Goal: Information Seeking & Learning: Learn about a topic

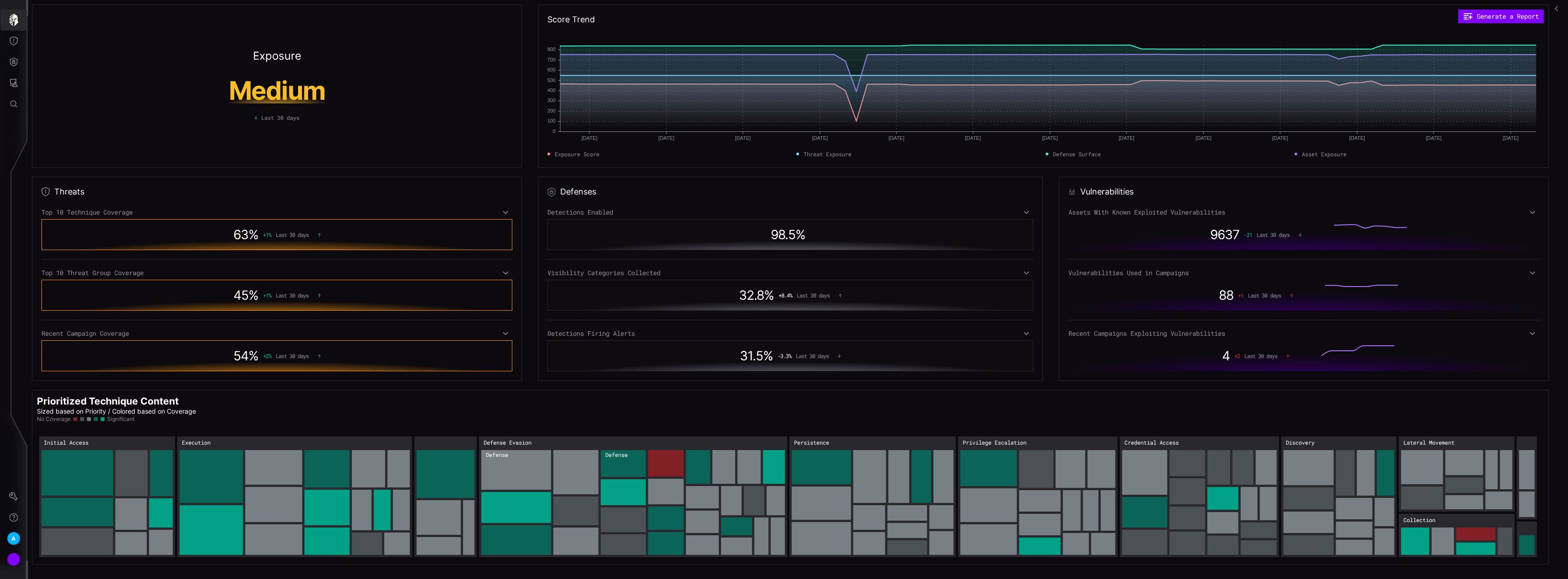
click at [16, 18] on icon "button" at bounding box center [13, 20] width 9 height 13
click at [18, 44] on icon "Threat Exposure" at bounding box center [13, 40] width 9 height 9
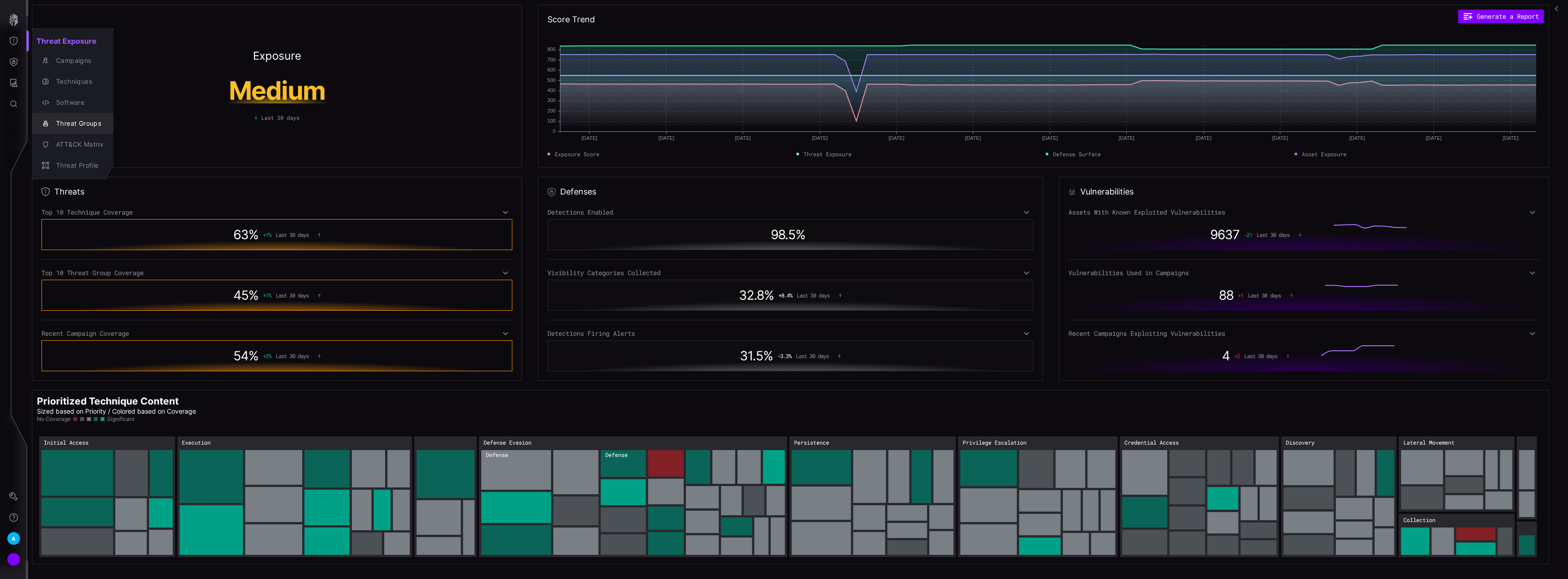
click at [87, 125] on div "Threat Groups" at bounding box center [77, 124] width 52 height 12
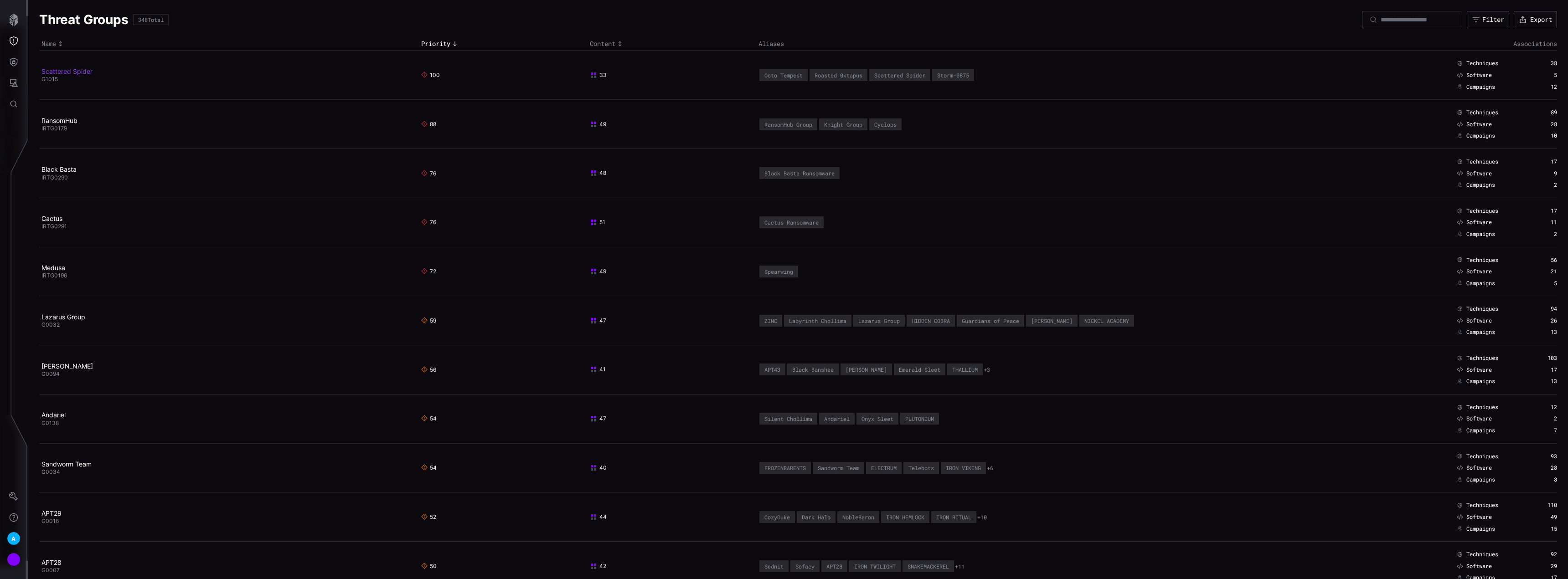
click at [78, 71] on link "Scattered Spider" at bounding box center [67, 72] width 51 height 8
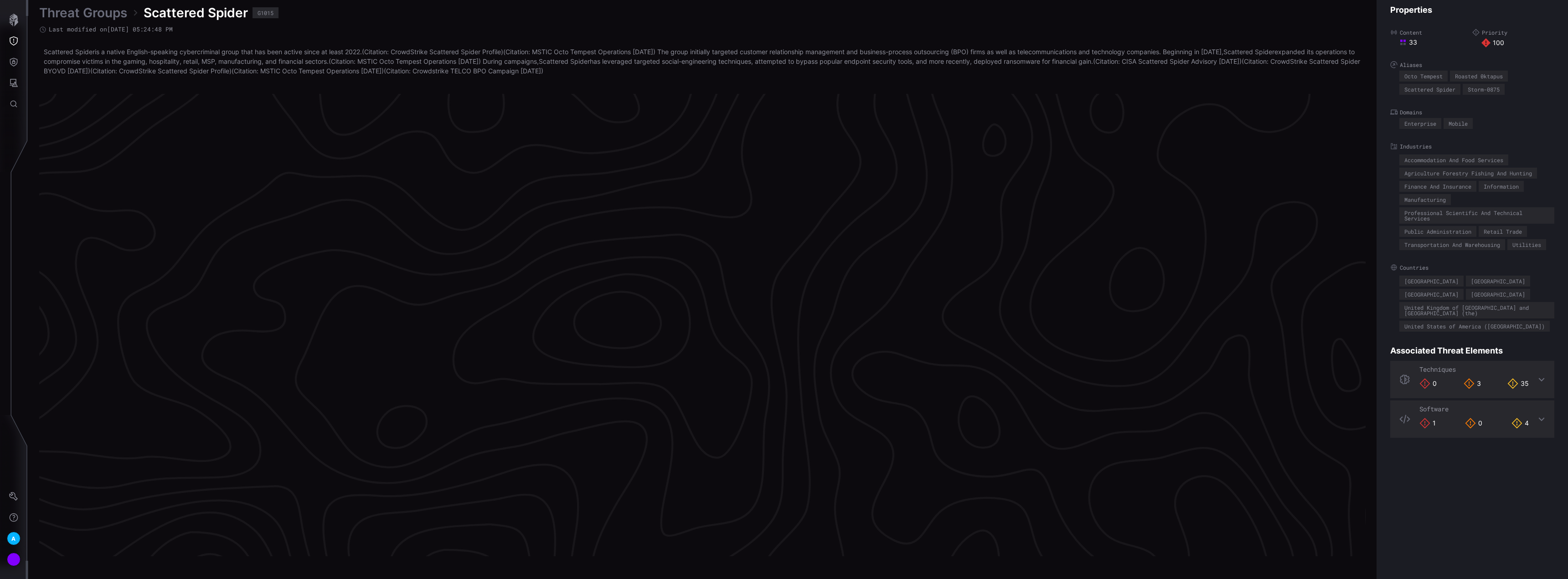
scroll to position [1824, 25]
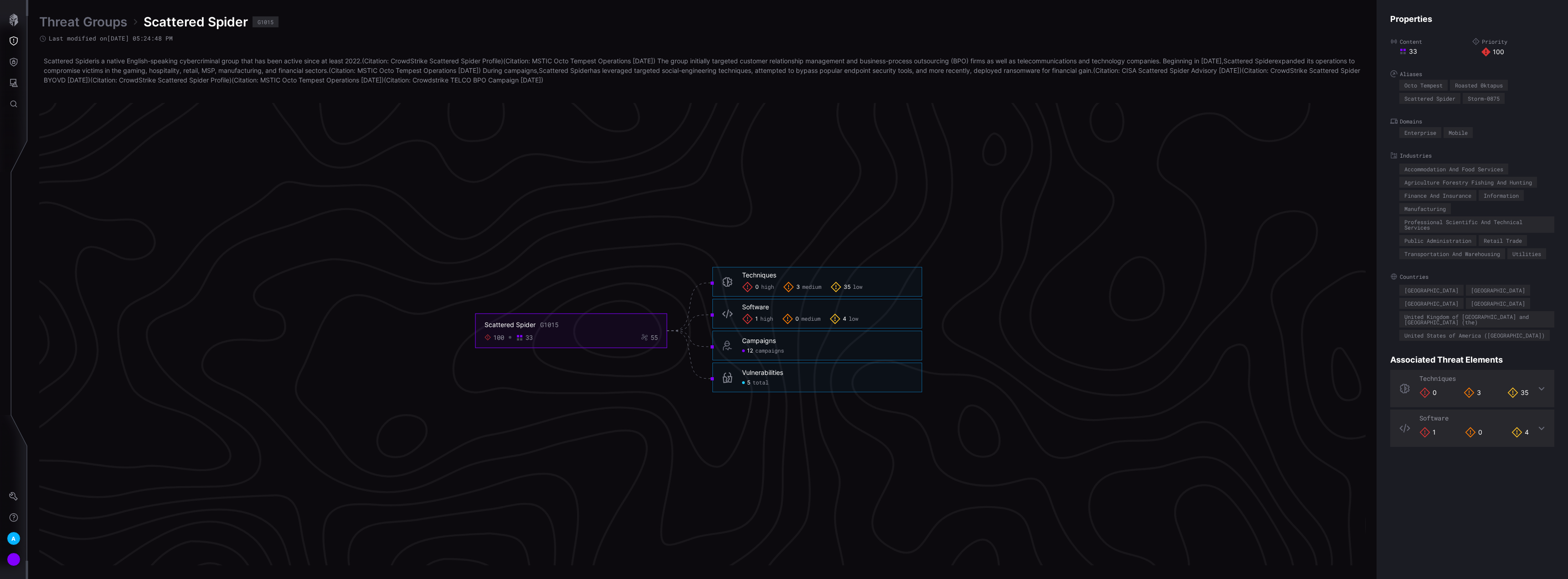
click at [804, 288] on span "medium" at bounding box center [811, 287] width 19 height 7
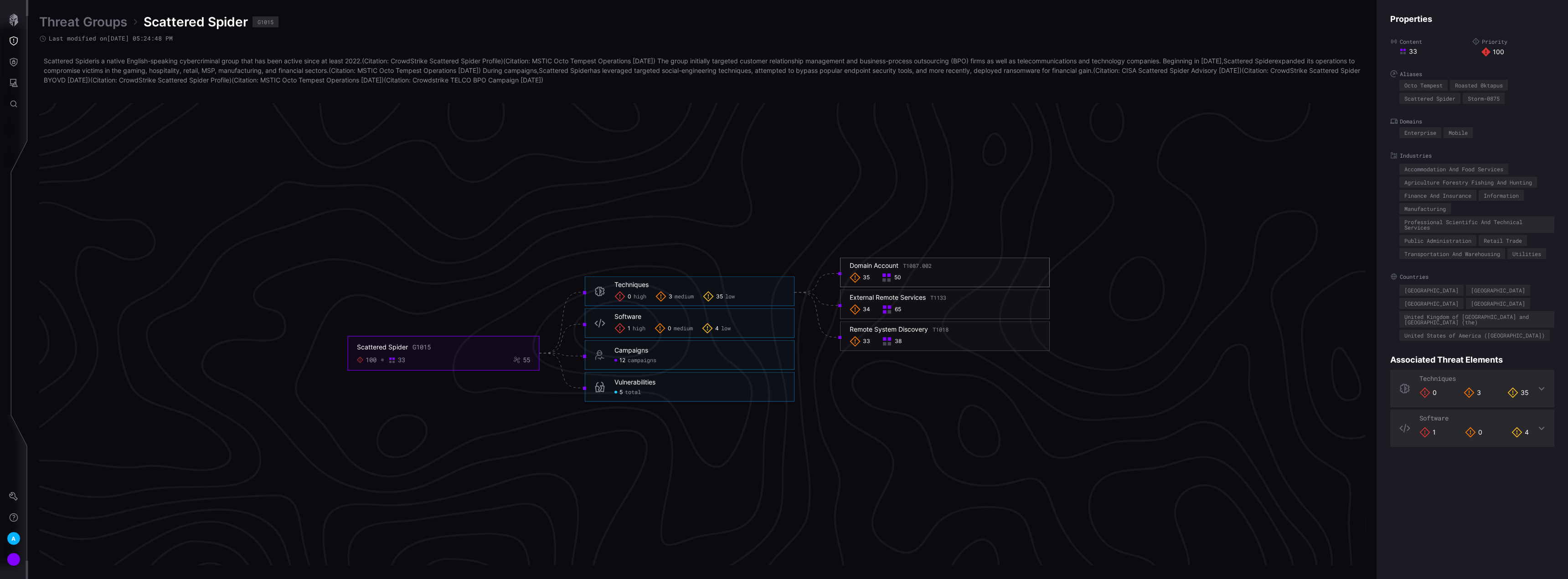
click at [895, 278] on span "50" at bounding box center [898, 277] width 7 height 7
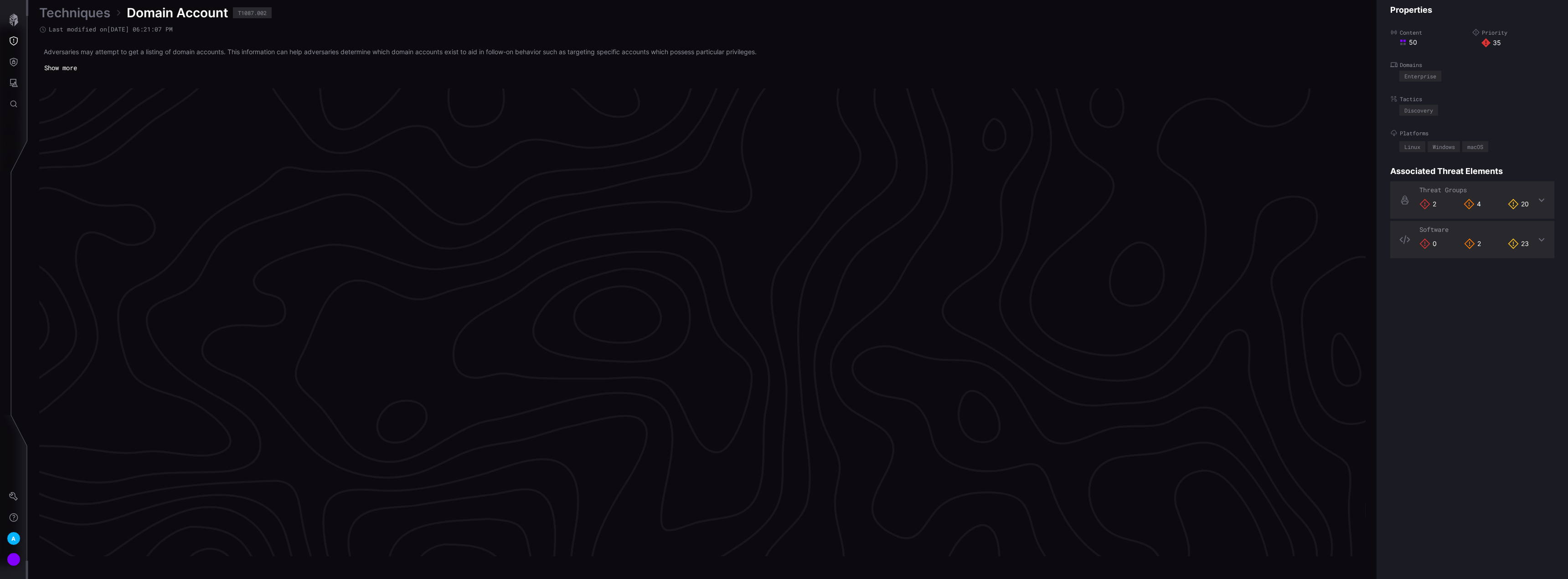
scroll to position [1821, 25]
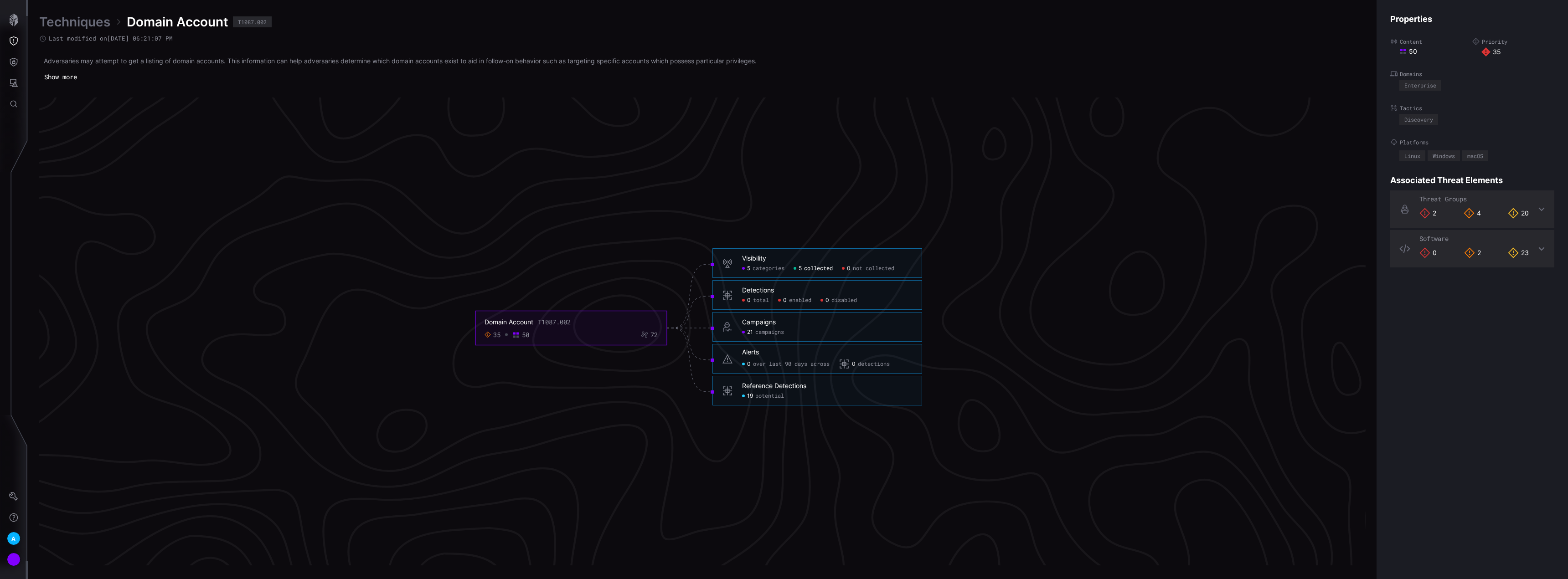
click at [820, 271] on span "collected" at bounding box center [818, 268] width 29 height 7
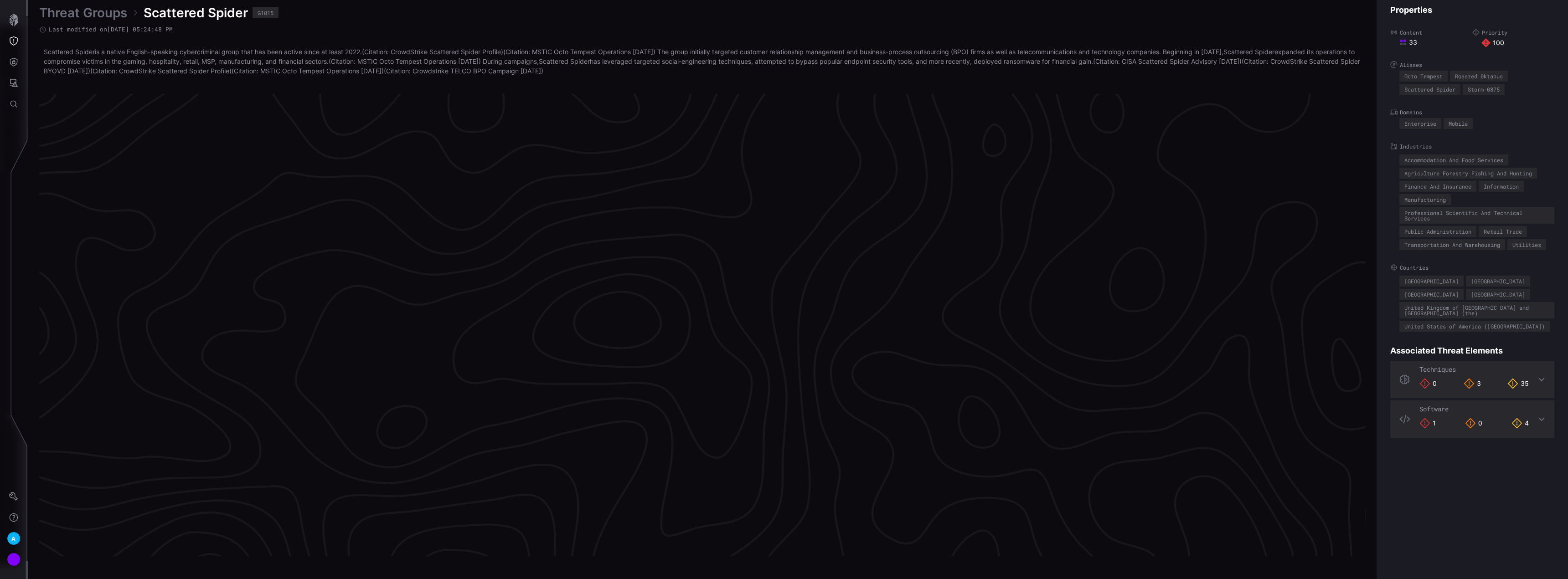
scroll to position [1824, 25]
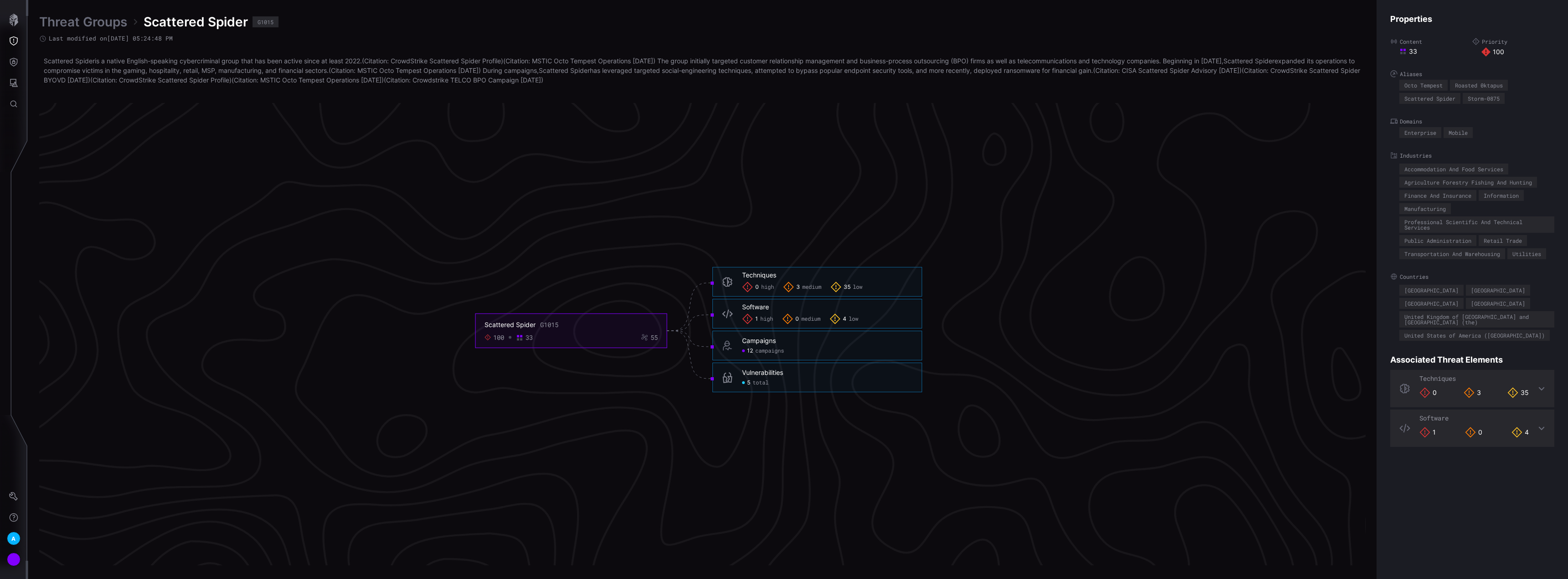
click at [765, 318] on span "high" at bounding box center [766, 318] width 13 height 7
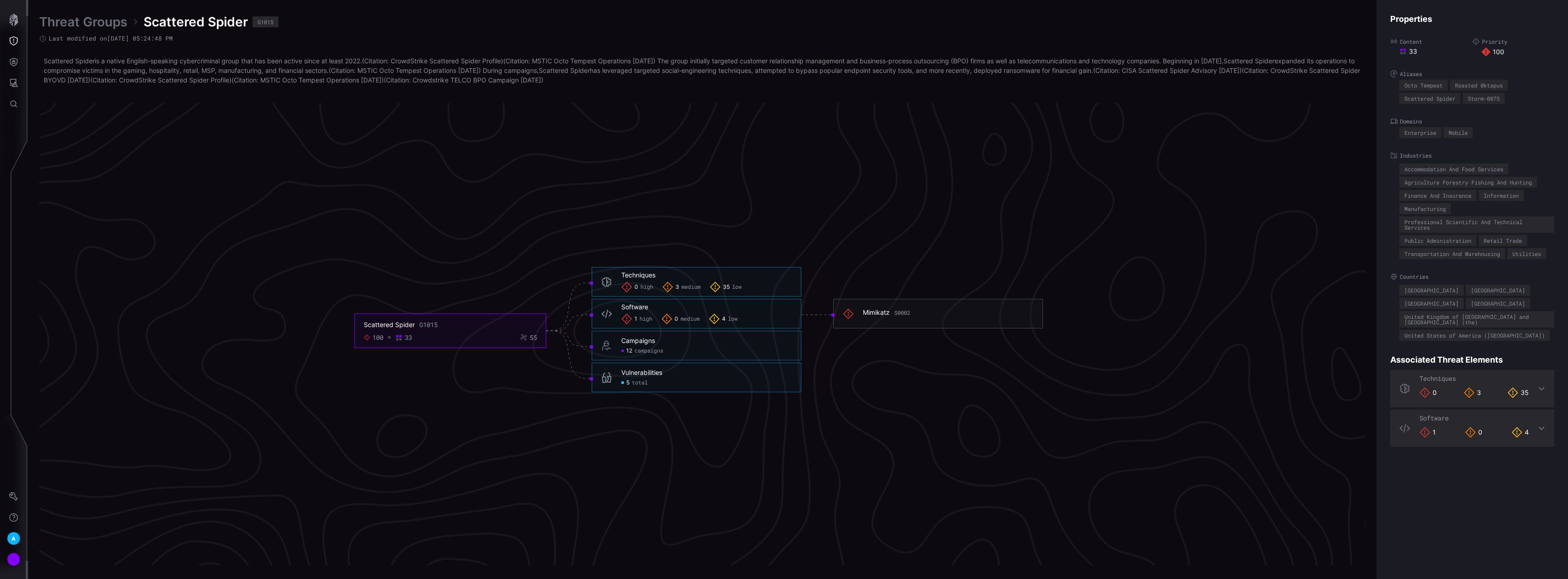
click at [736, 321] on span "low" at bounding box center [732, 318] width 10 height 7
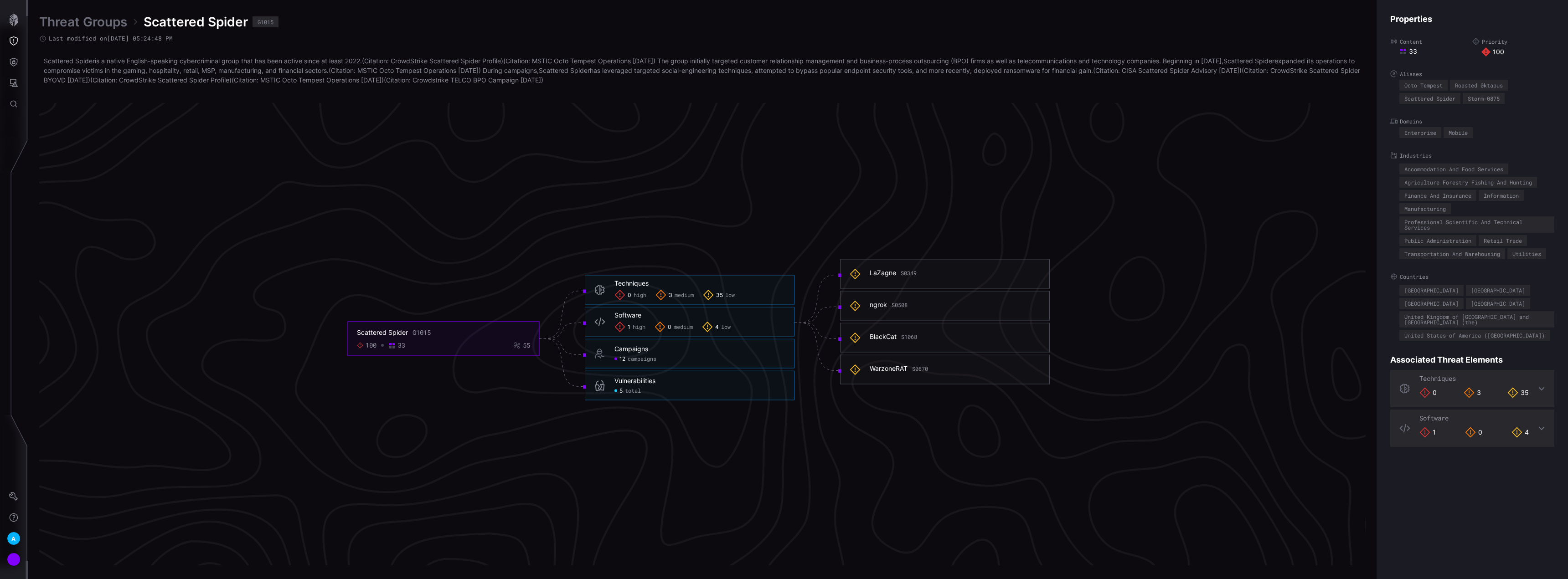
click at [640, 389] on span "total" at bounding box center [633, 390] width 16 height 7
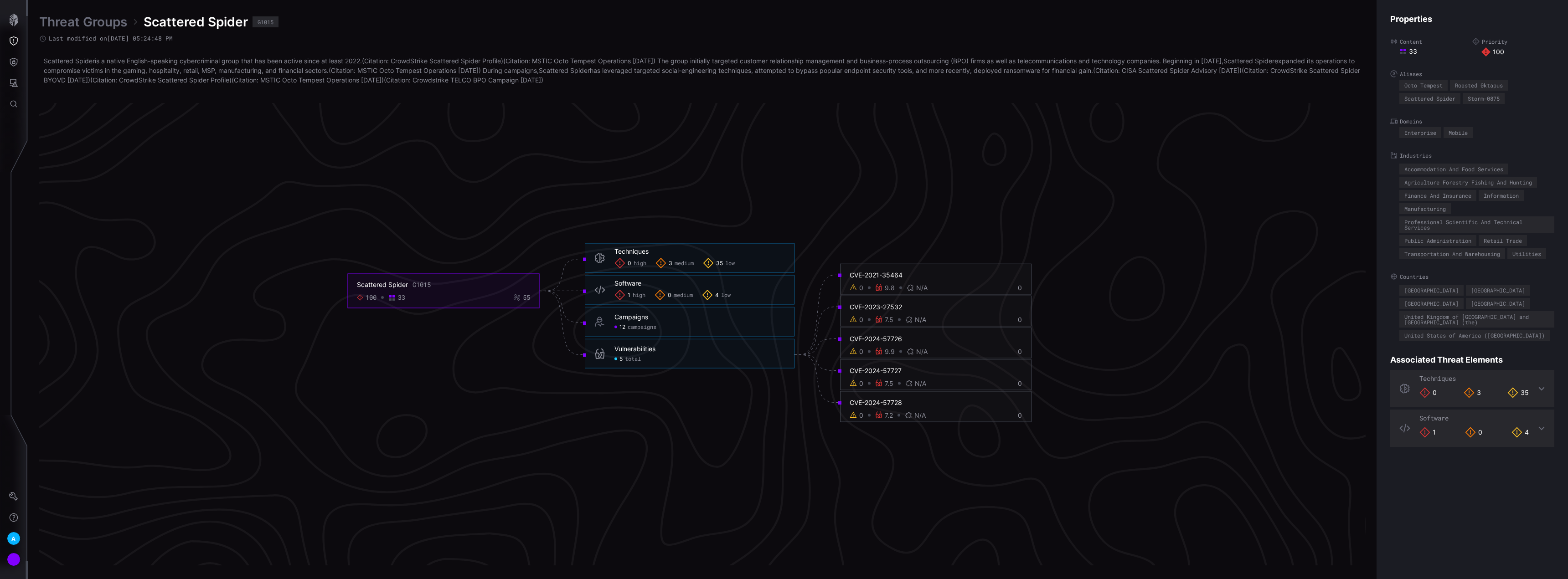
click at [91, 23] on link "Threat Groups" at bounding box center [83, 22] width 87 height 17
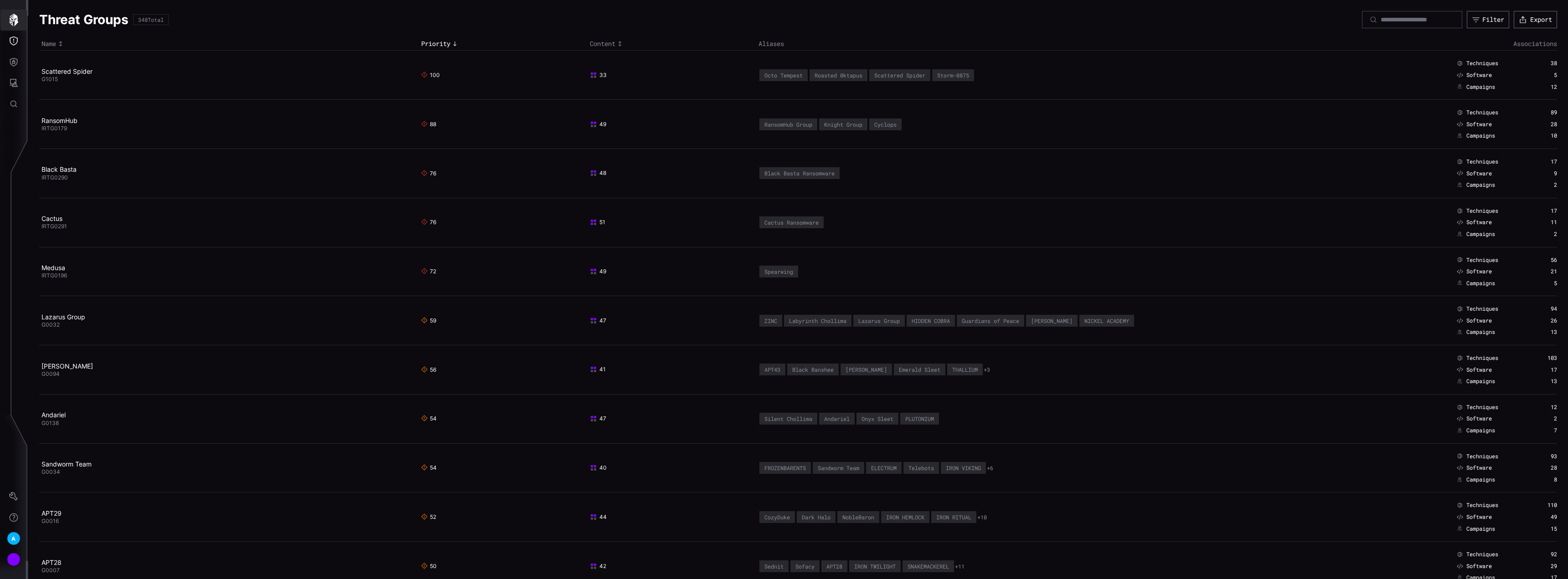
click at [16, 25] on icon "button" at bounding box center [13, 20] width 9 height 13
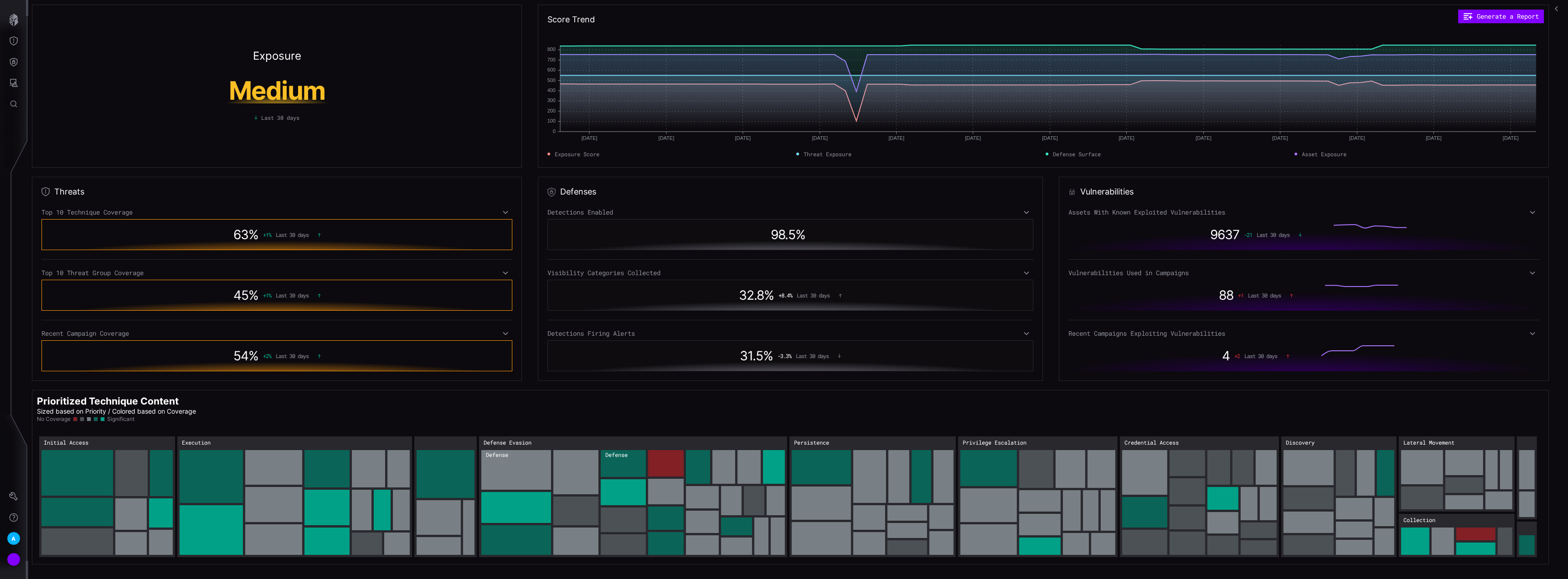
click at [525, 234] on div "Threats Top 10 Technique Coverage 63 % + 1 % Last 30 days Top 10 Threat Group C…" at bounding box center [797, 279] width 1532 height 204
click at [12, 80] on icon "Attack Surface" at bounding box center [13, 83] width 9 height 9
click at [15, 63] on div at bounding box center [784, 289] width 1568 height 579
click at [11, 67] on button "Defense Surface" at bounding box center [13, 61] width 27 height 21
click at [86, 100] on div "Detections" at bounding box center [86, 103] width 69 height 12
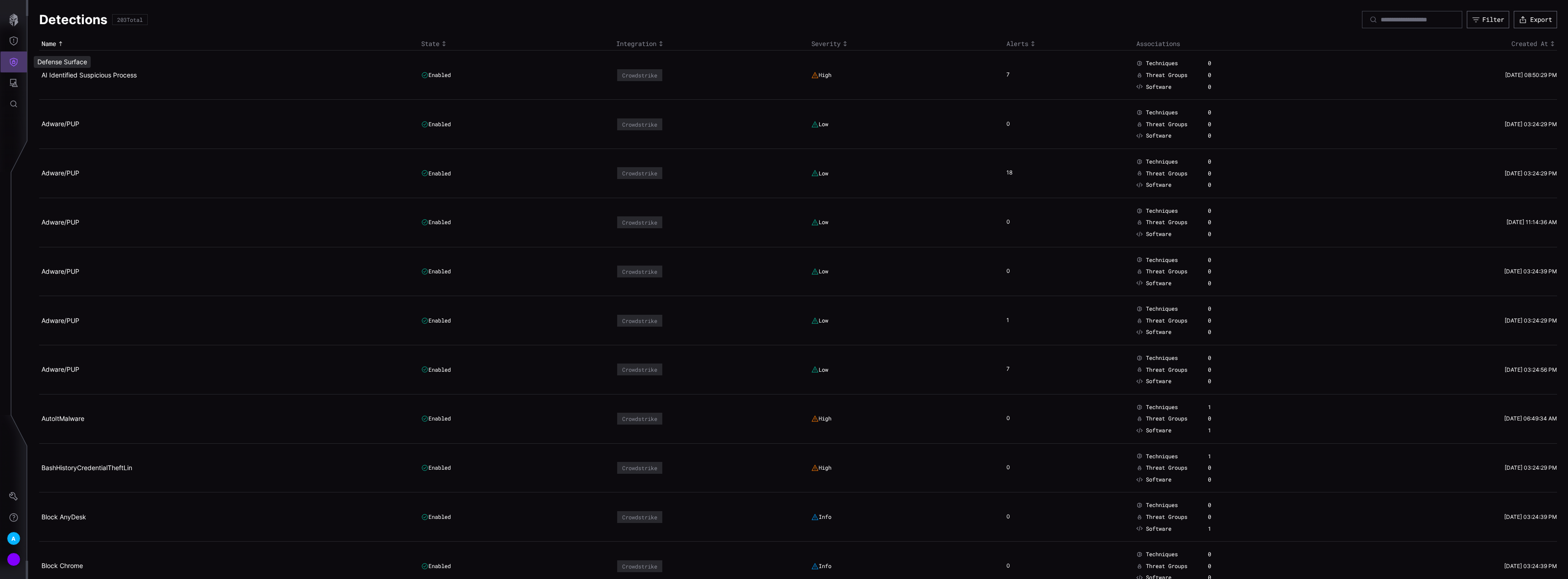
click at [15, 64] on icon "Defense Surface" at bounding box center [13, 61] width 9 height 9
click at [77, 82] on div "Visibility" at bounding box center [86, 82] width 69 height 12
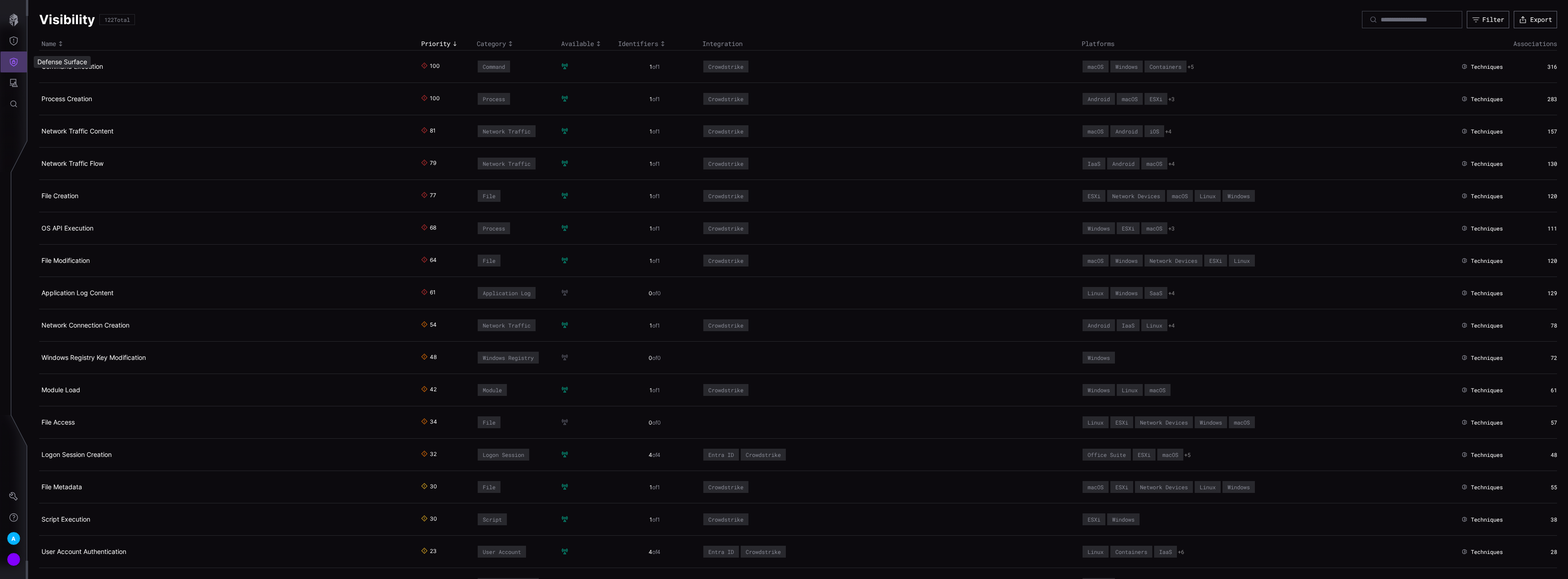
click at [13, 59] on icon "Defense Surface" at bounding box center [13, 61] width 9 height 9
click at [89, 106] on div "Detections" at bounding box center [86, 103] width 69 height 12
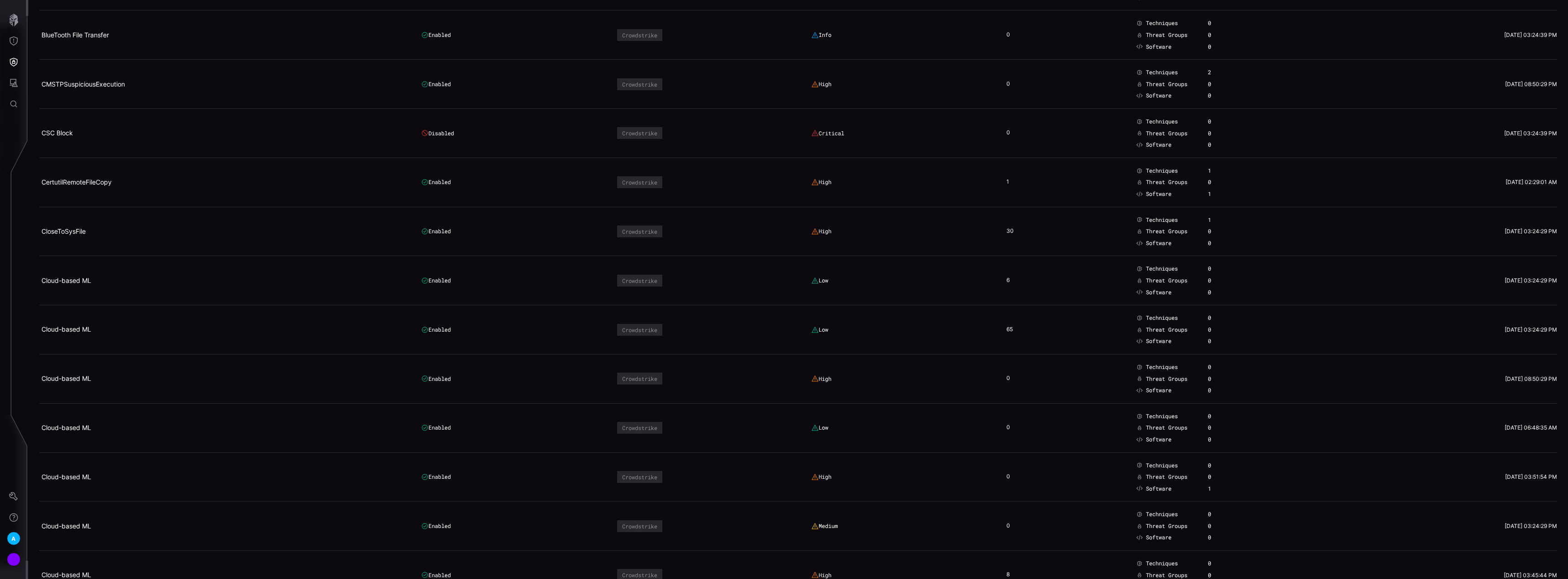
scroll to position [1367, 0]
drag, startPoint x: 139, startPoint y: 181, endPoint x: 41, endPoint y: 182, distance: 98.0
click at [41, 182] on h2 "CertutilRemoteFileCopy" at bounding box center [225, 181] width 369 height 8
click at [55, 182] on link "CertutilRemoteFileCopy" at bounding box center [76, 181] width 70 height 8
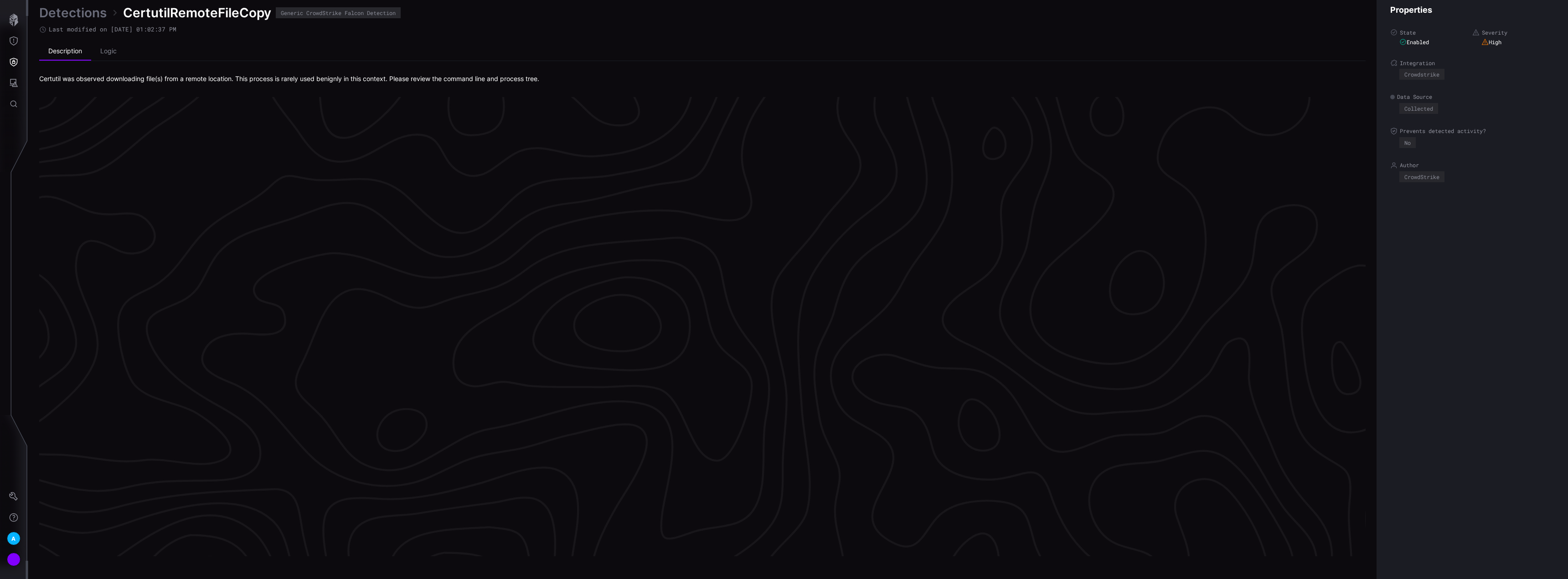
scroll to position [1824, 25]
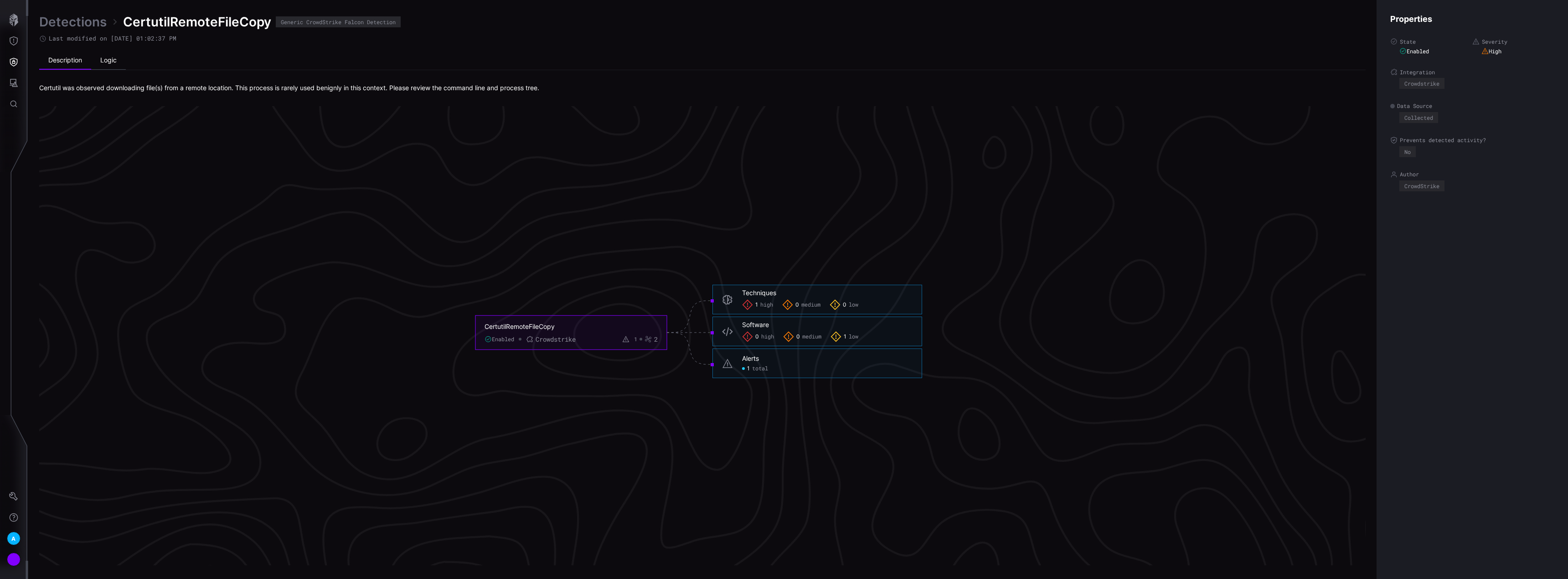
click at [113, 61] on li "Logic" at bounding box center [108, 60] width 34 height 19
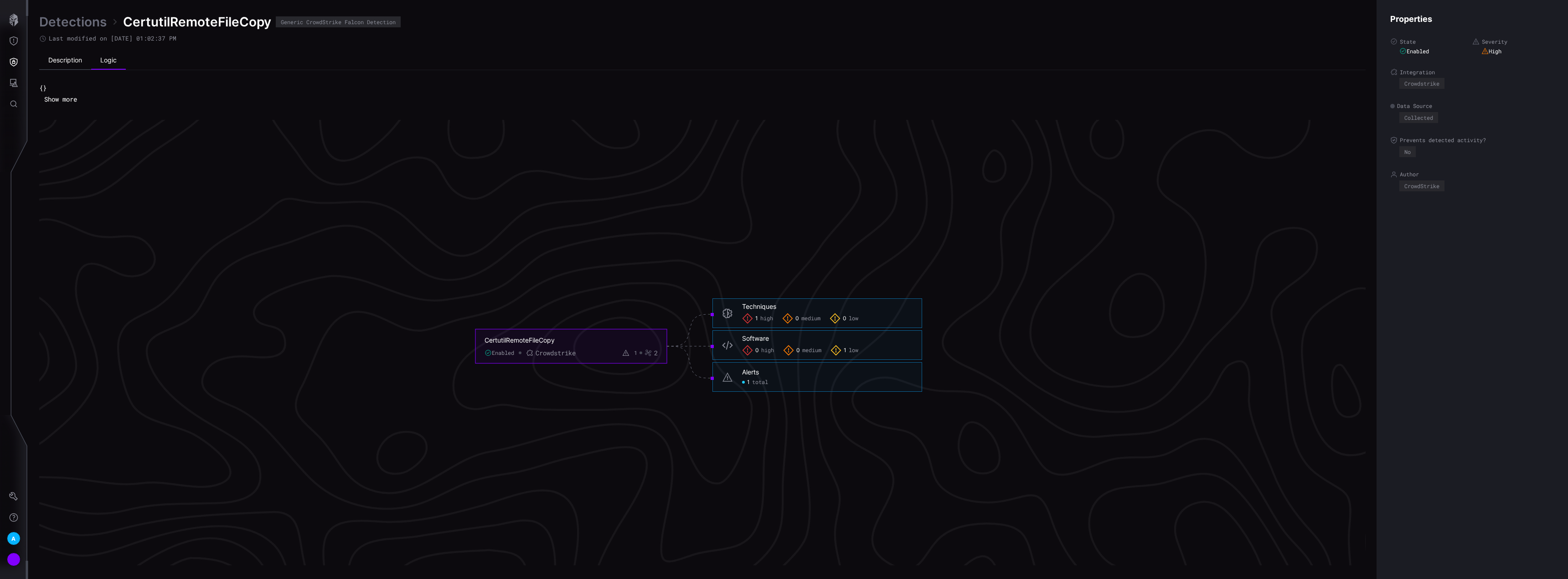
click at [71, 58] on li "Description" at bounding box center [65, 60] width 52 height 19
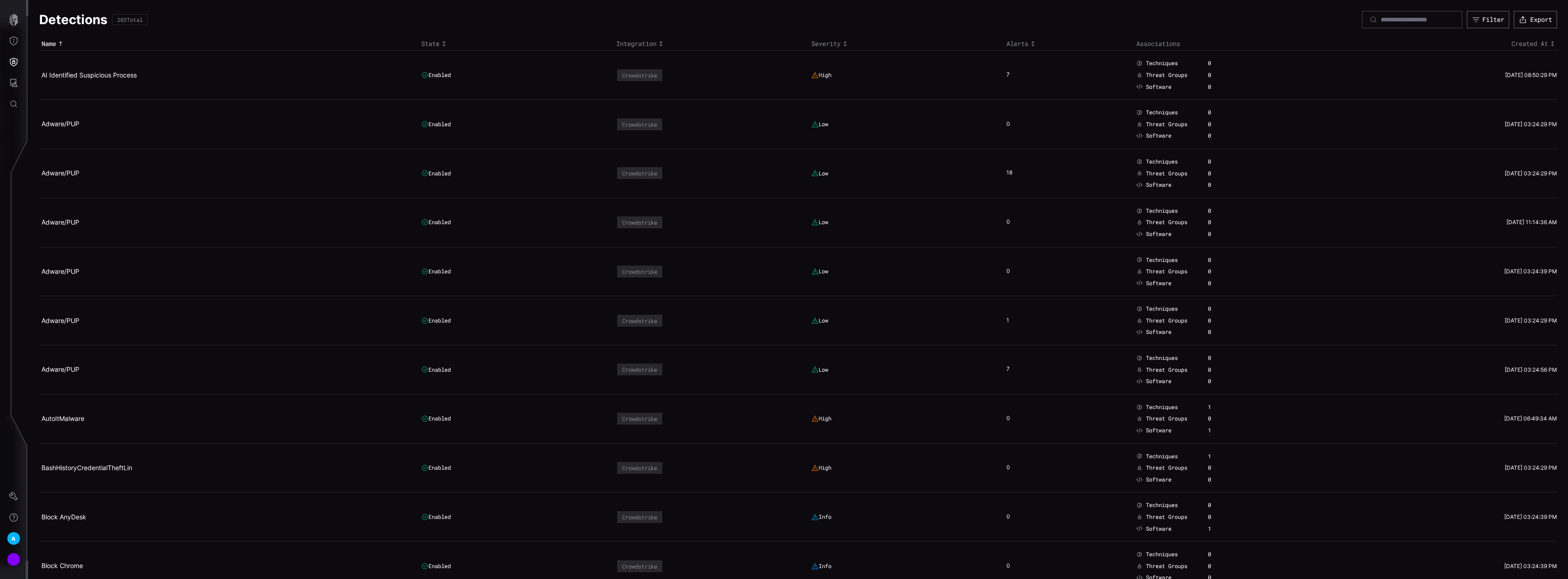
click at [1391, 15] on div at bounding box center [1412, 20] width 100 height 18
click at [1387, 24] on input at bounding box center [1412, 20] width 64 height 8
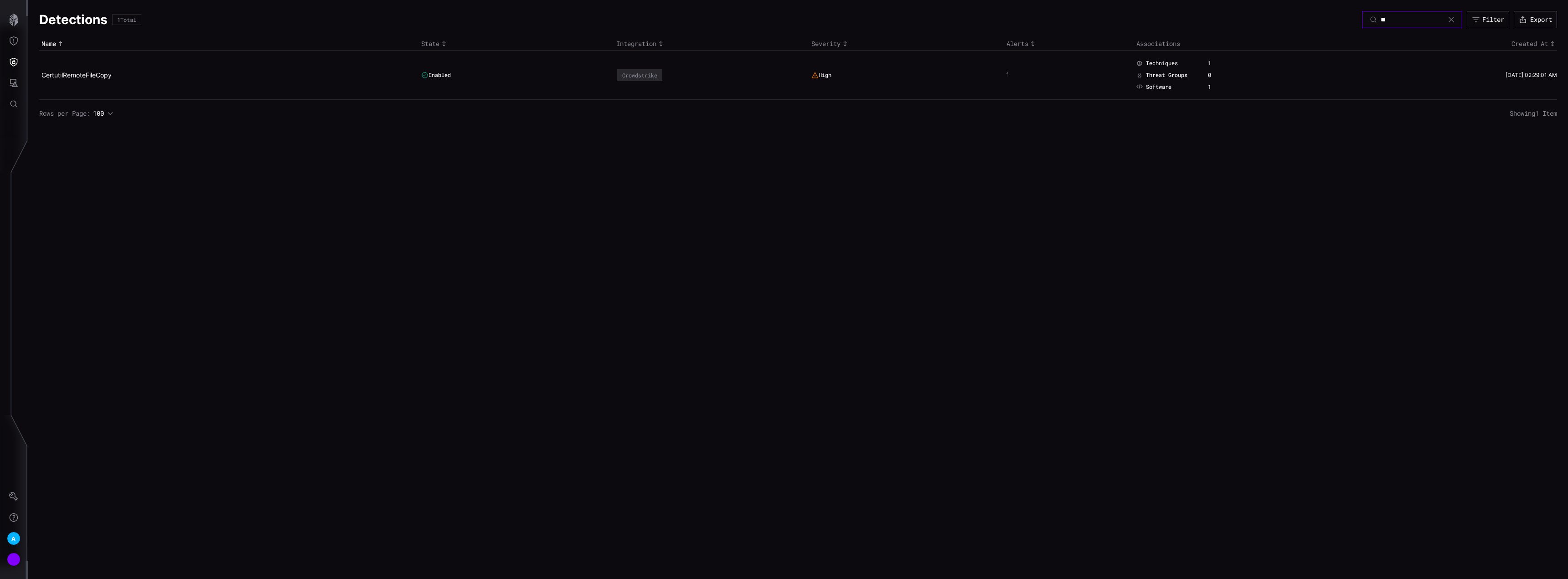
type input "*"
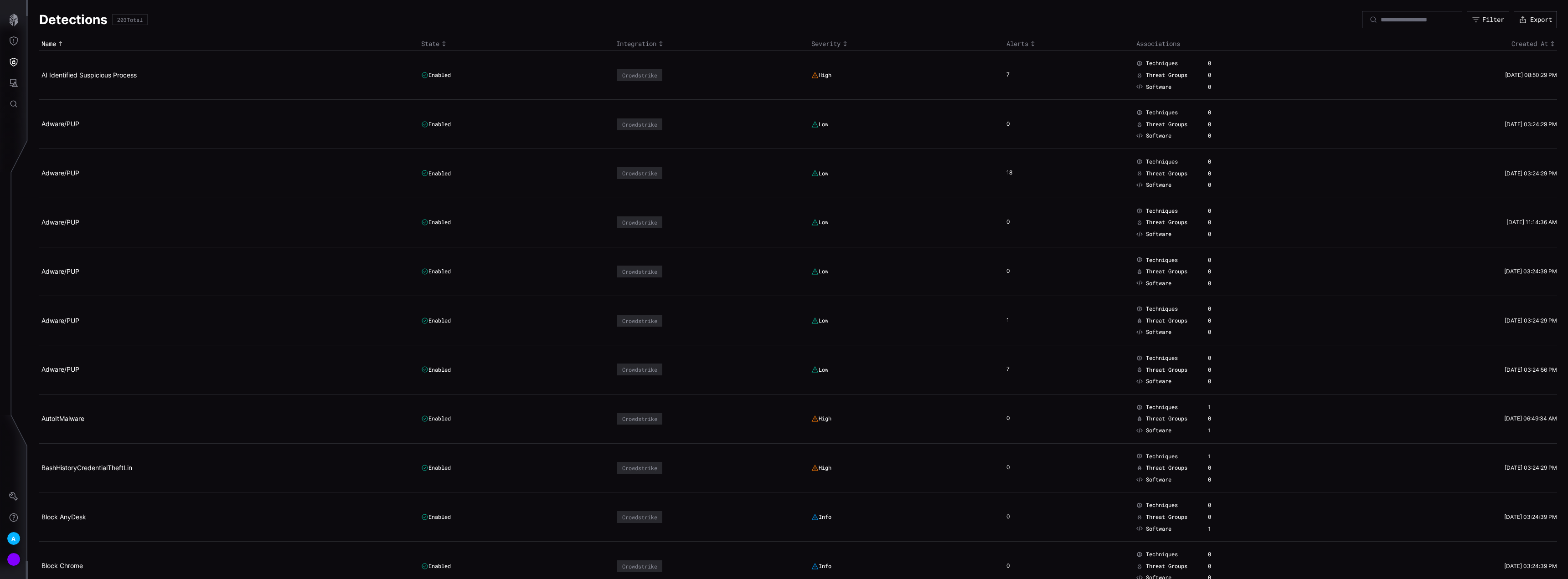
click at [842, 40] on icon "Toggle sort direction" at bounding box center [844, 43] width 7 height 7
click at [63, 274] on link "Windows Multiscript" at bounding box center [71, 271] width 60 height 8
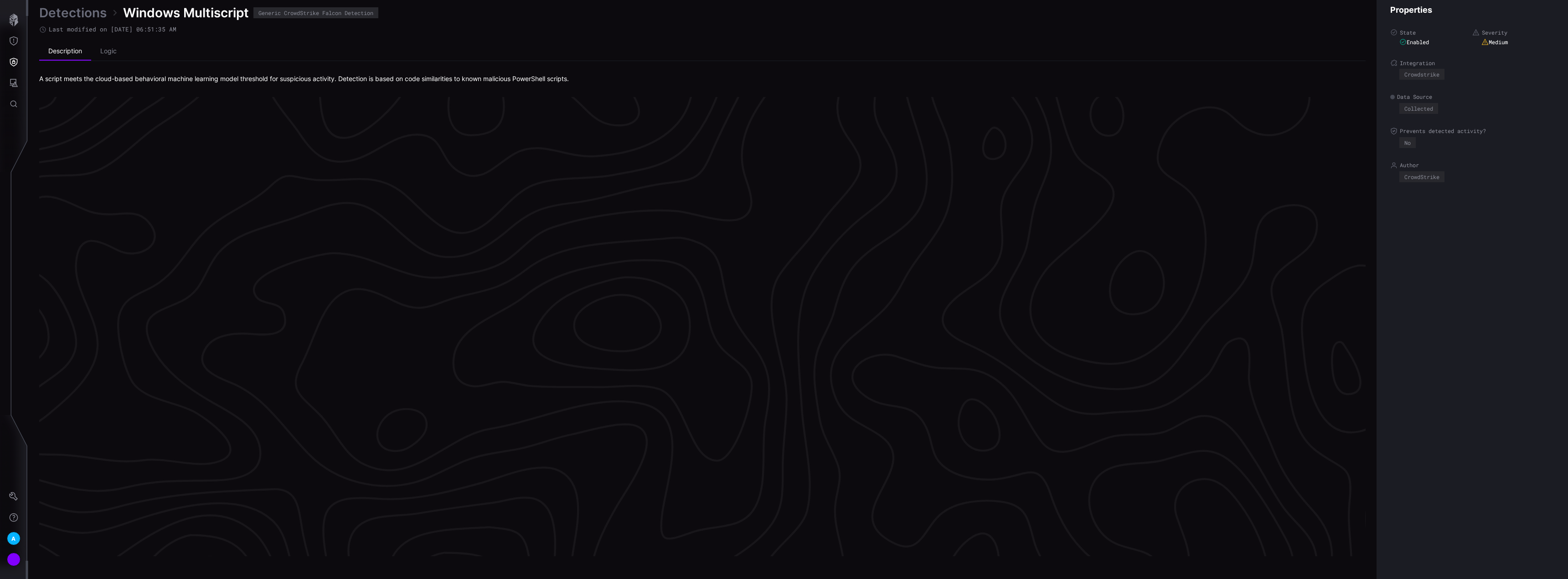
scroll to position [1824, 25]
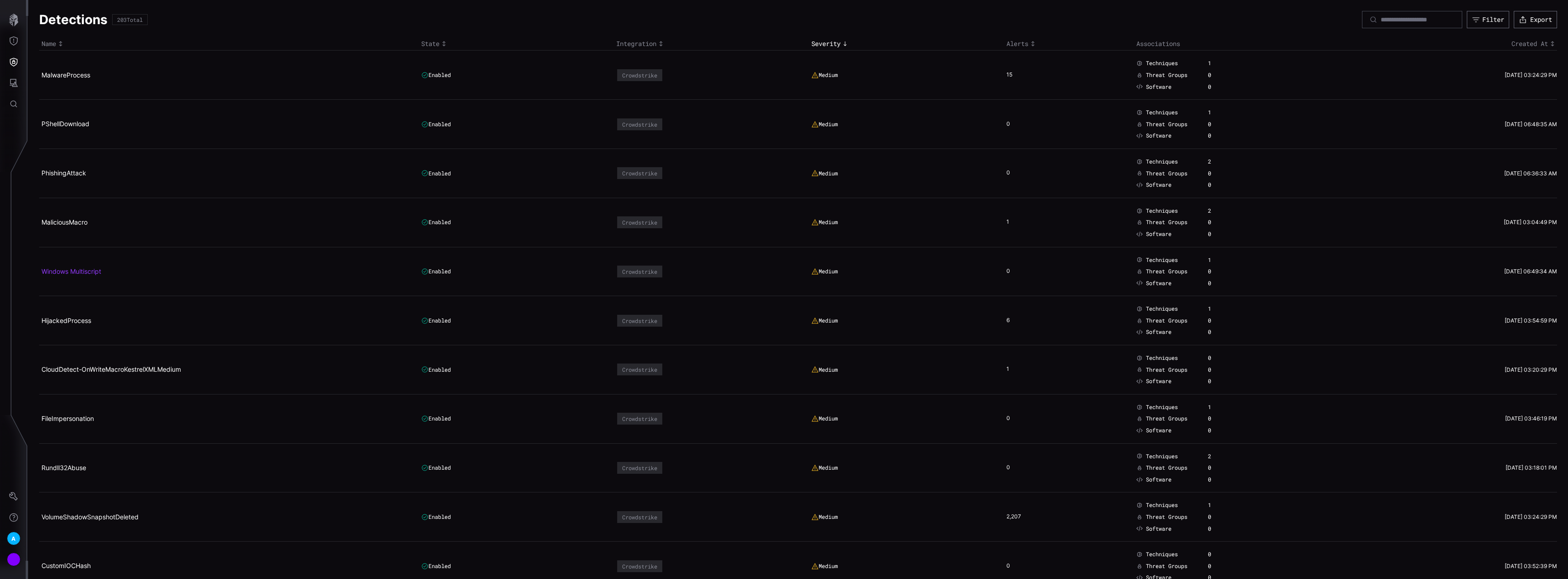
click at [88, 272] on link "Windows Multiscript" at bounding box center [71, 271] width 60 height 8
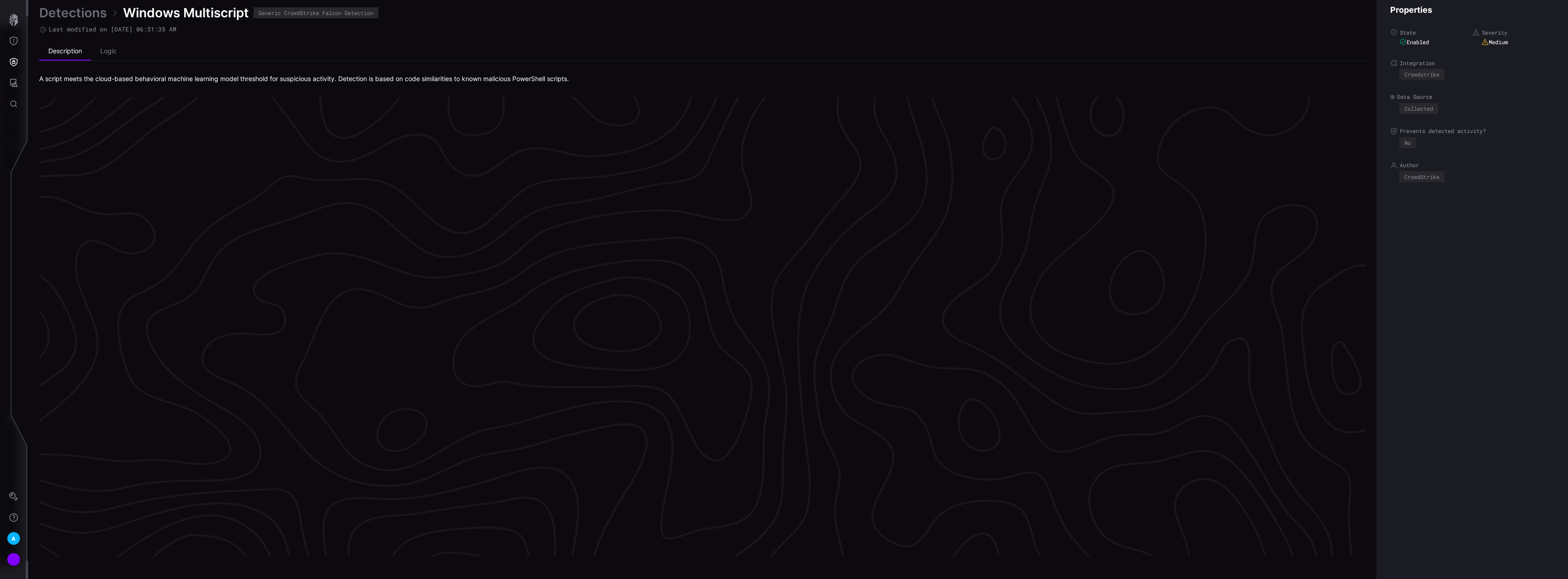
scroll to position [1824, 25]
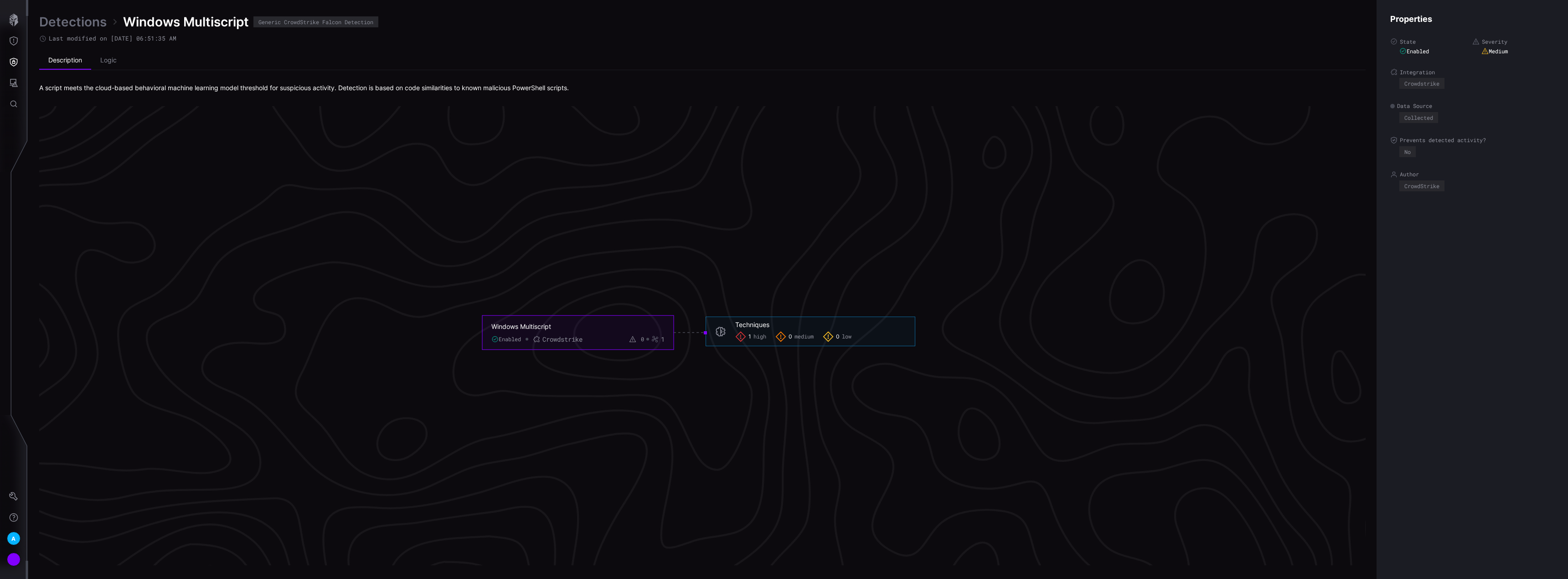
click at [759, 335] on span "high" at bounding box center [759, 336] width 13 height 7
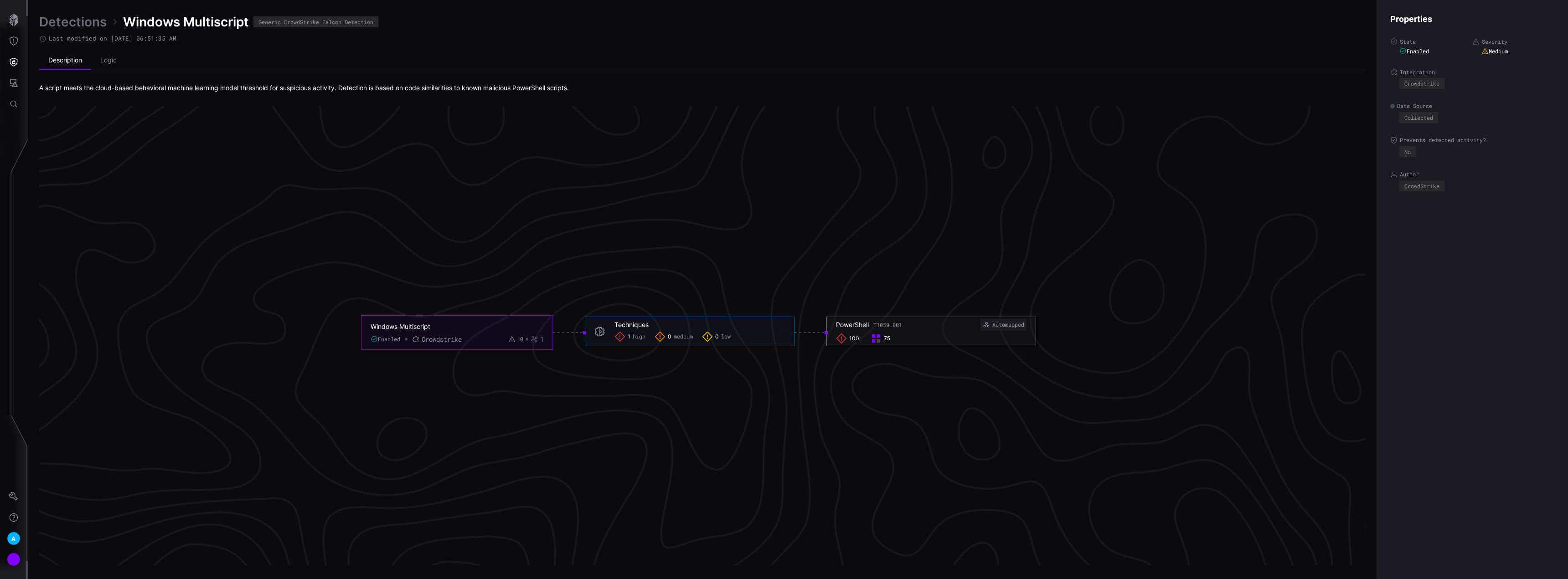
click at [985, 326] on icon at bounding box center [986, 324] width 7 height 7
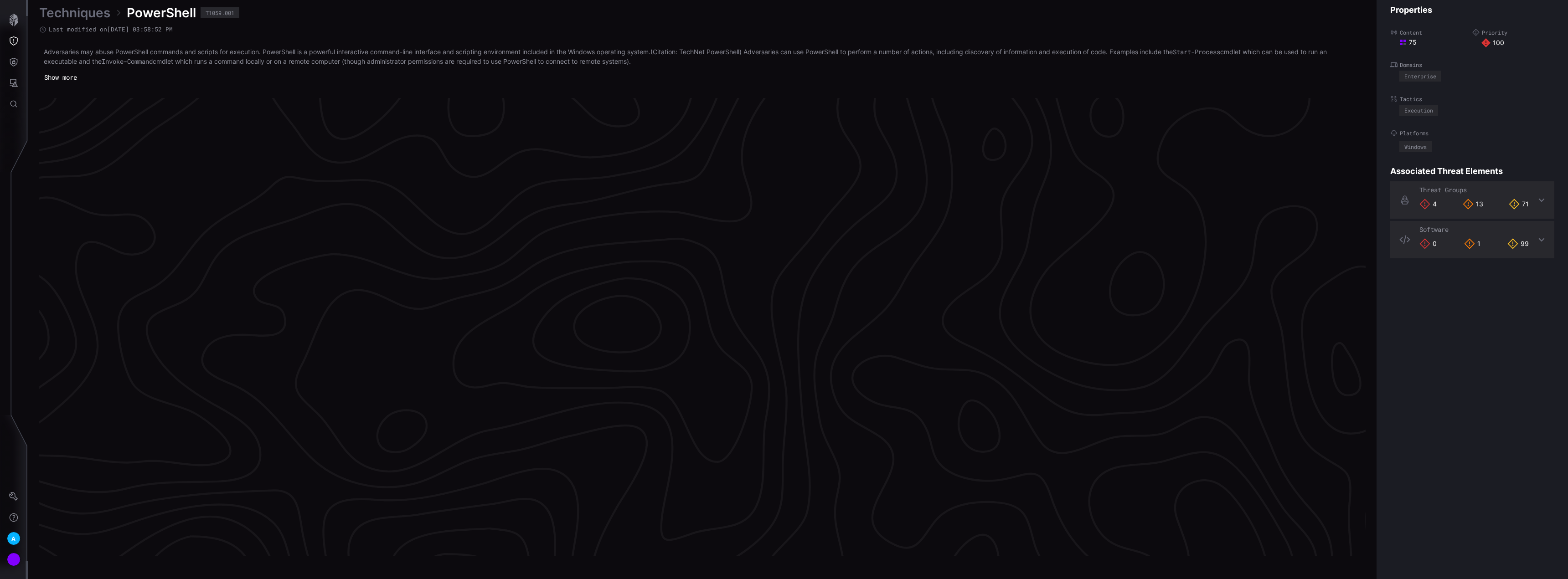
scroll to position [1825, 25]
